Goal: Register for event/course

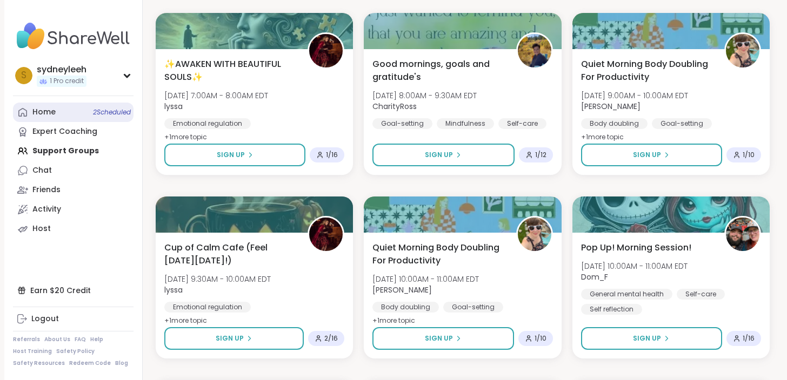
click at [56, 113] on link "Home 2 Scheduled" at bounding box center [73, 112] width 121 height 19
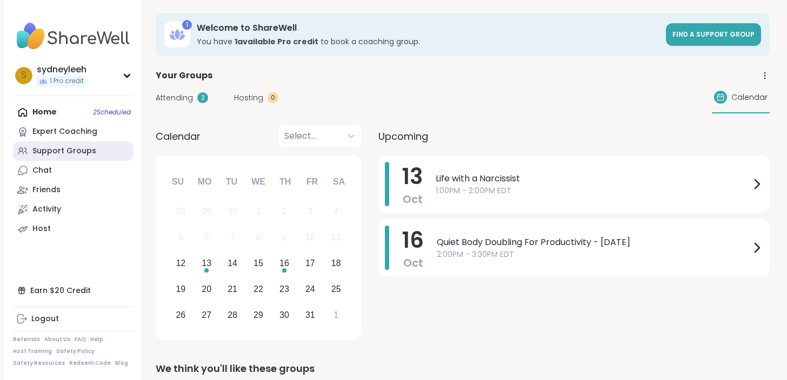
click at [95, 152] on link "Support Groups" at bounding box center [73, 151] width 121 height 19
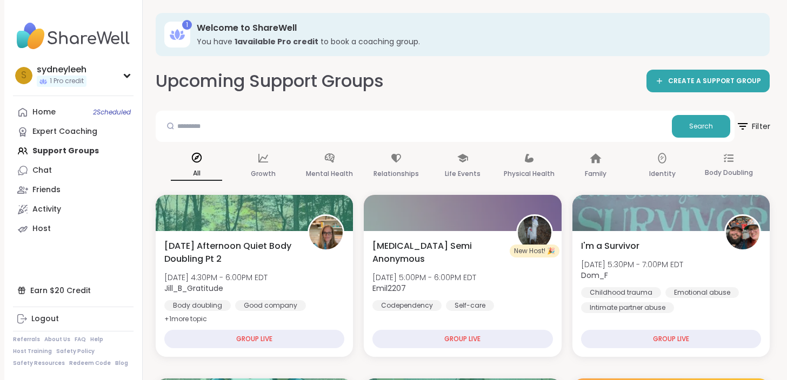
click at [758, 131] on span "Filter" at bounding box center [752, 126] width 35 height 27
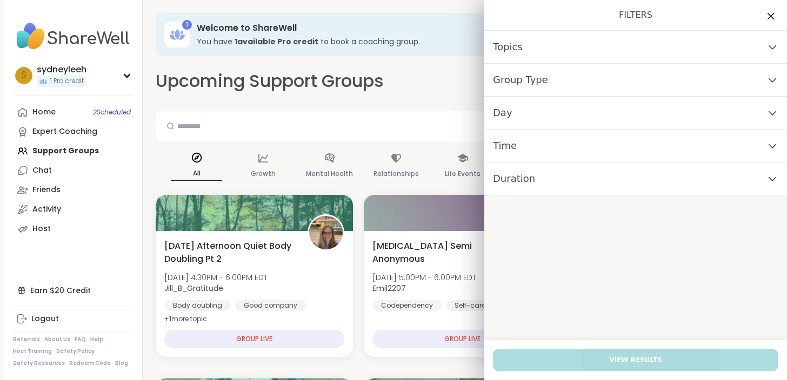
click at [516, 126] on div "Day" at bounding box center [635, 113] width 303 height 33
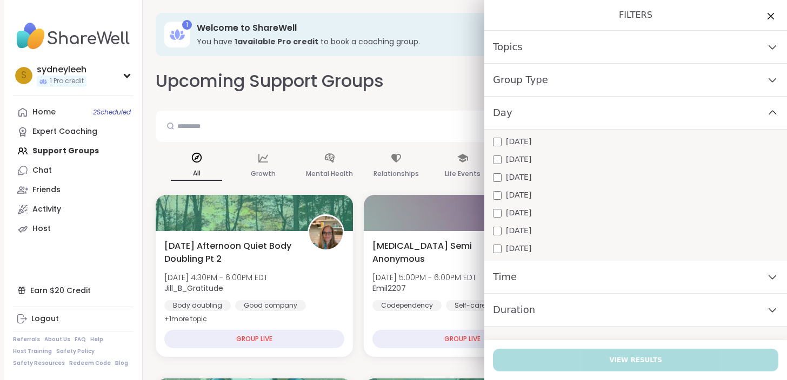
click at [517, 214] on span "[DATE]" at bounding box center [518, 212] width 25 height 11
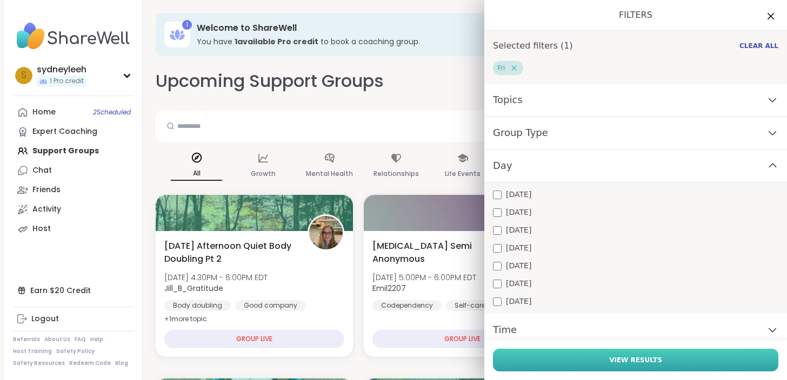
click at [545, 362] on button "View Results" at bounding box center [635, 360] width 285 height 23
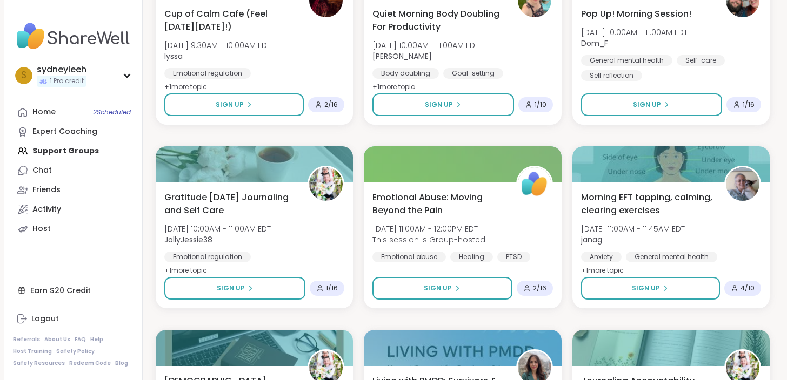
scroll to position [447, 0]
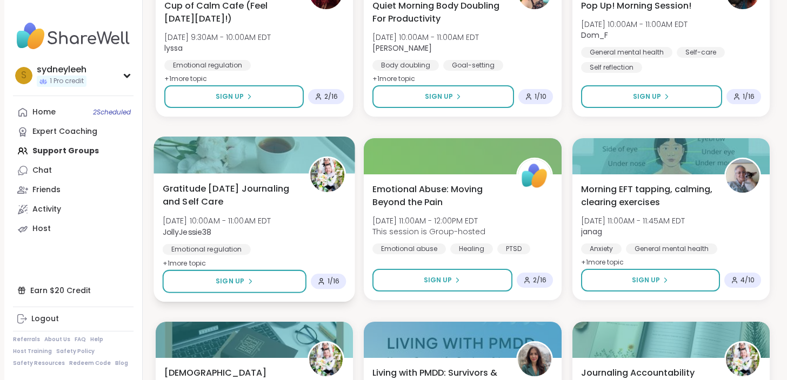
click at [284, 203] on span "Gratitude [DATE] Journaling and Self Care" at bounding box center [230, 195] width 134 height 26
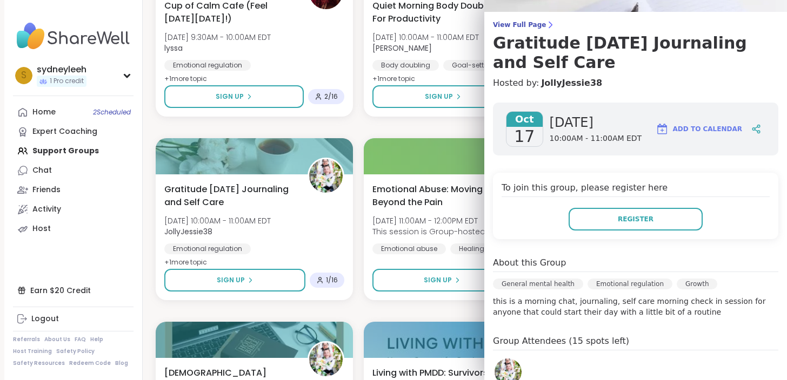
scroll to position [0, 0]
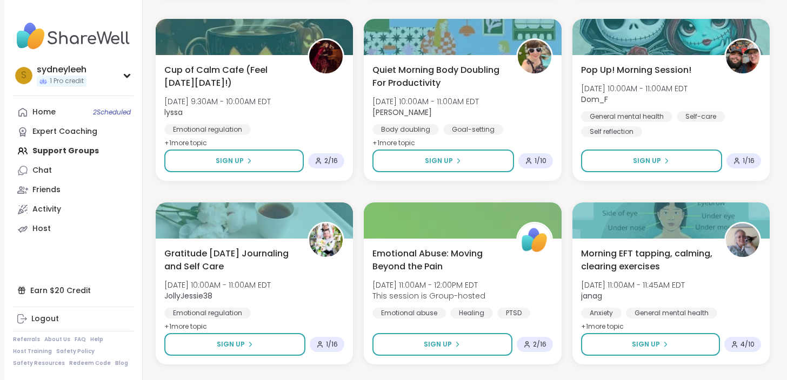
scroll to position [382, 0]
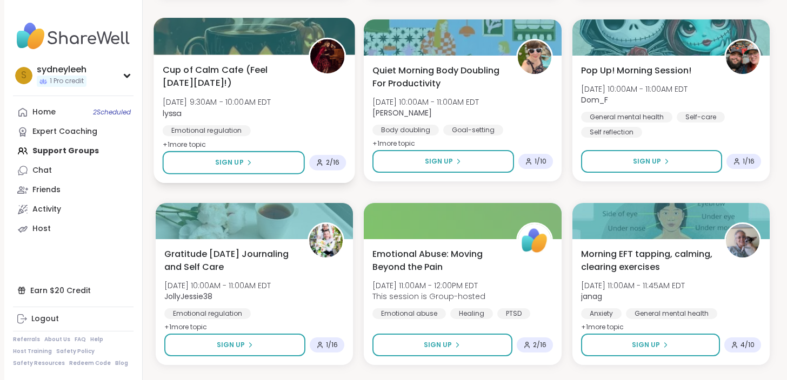
click at [265, 71] on span "Cup of Calm Cafe (Feel [DATE][DATE]!)" at bounding box center [230, 76] width 134 height 26
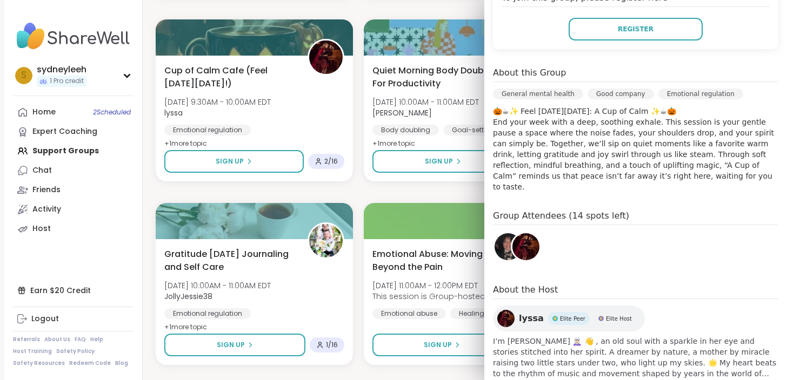
scroll to position [270, 0]
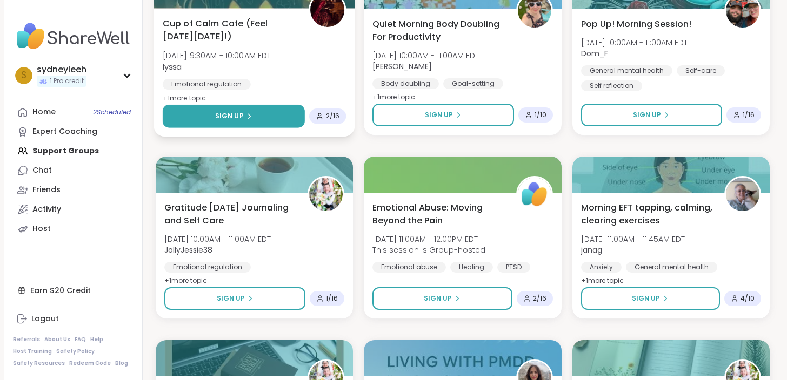
scroll to position [430, 0]
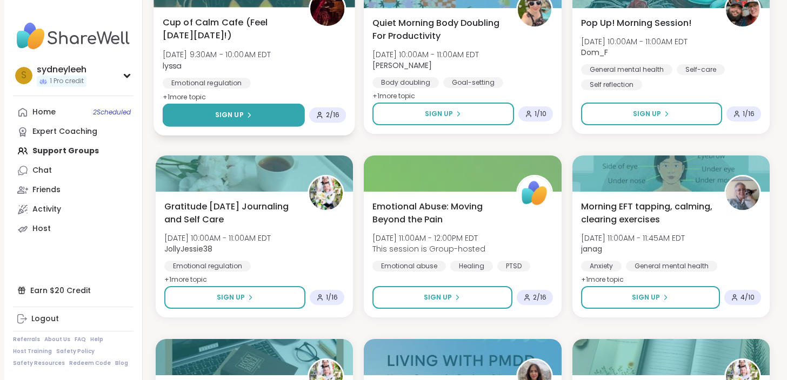
click at [273, 122] on button "Sign Up" at bounding box center [234, 115] width 142 height 23
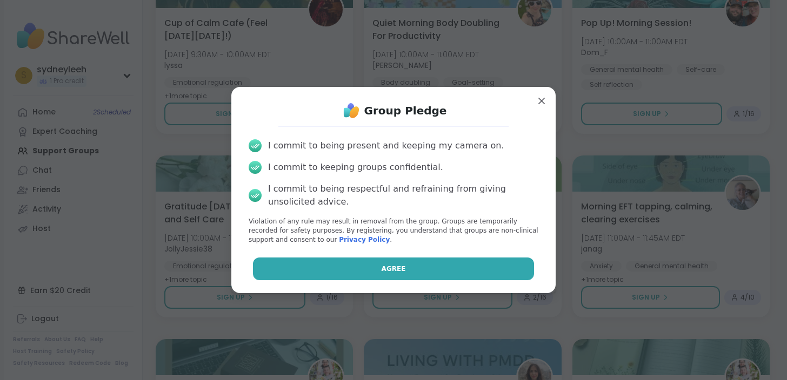
click at [330, 269] on button "Agree" at bounding box center [394, 269] width 282 height 23
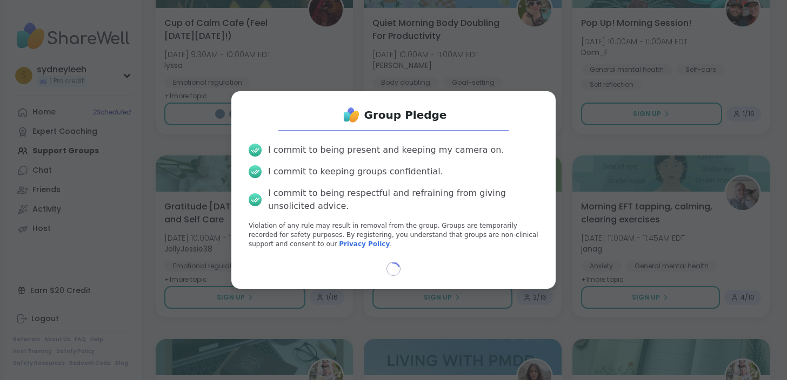
select select "**"
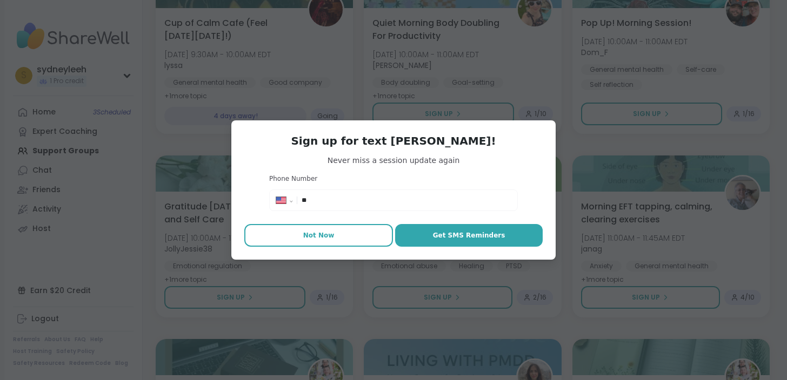
click at [350, 240] on button "Not Now" at bounding box center [318, 235] width 149 height 23
type textarea "*"
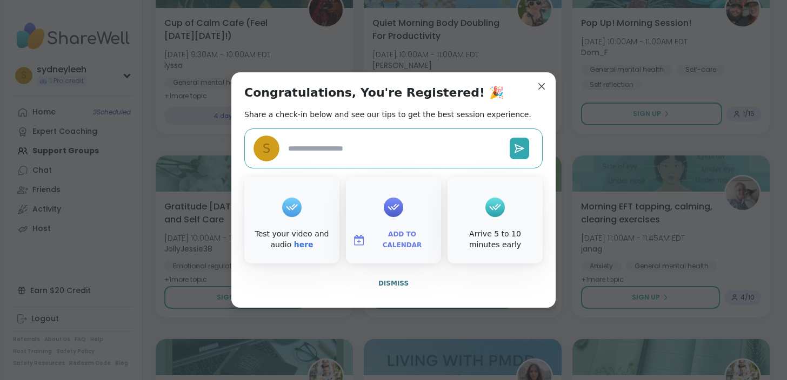
click at [392, 240] on span "Add to Calendar" at bounding box center [402, 240] width 65 height 21
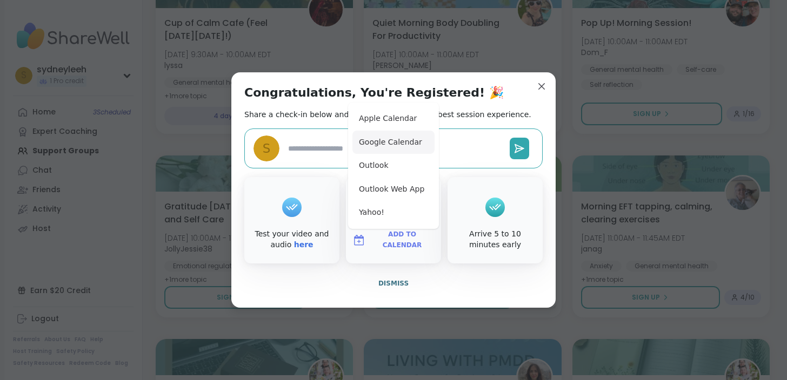
click at [400, 143] on button "Google Calendar" at bounding box center [393, 143] width 82 height 24
